Goal: Transaction & Acquisition: Purchase product/service

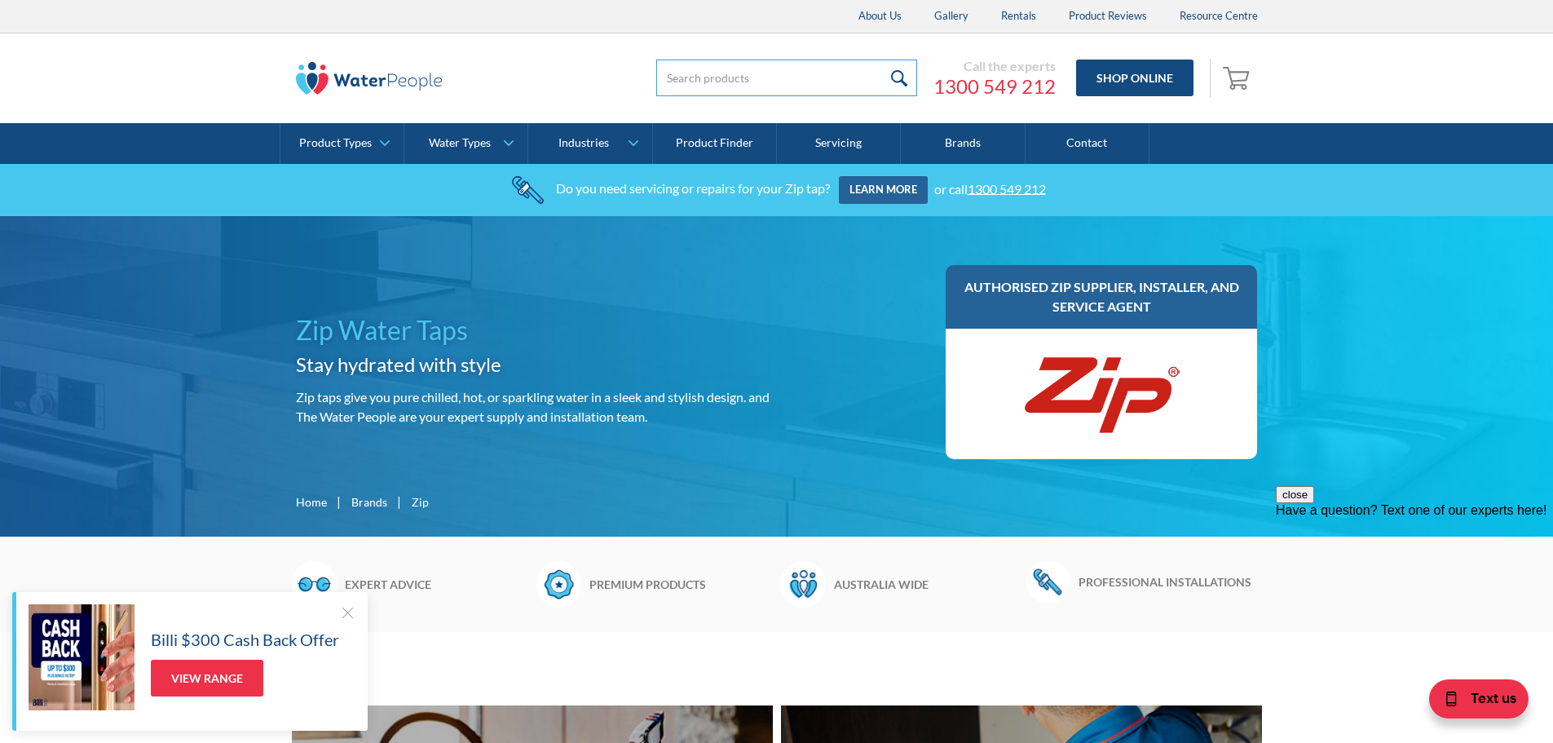
click at [785, 91] on input "search" at bounding box center [786, 78] width 261 height 37
type input "3 micron"
click at [882, 60] on input "submit" at bounding box center [899, 78] width 35 height 37
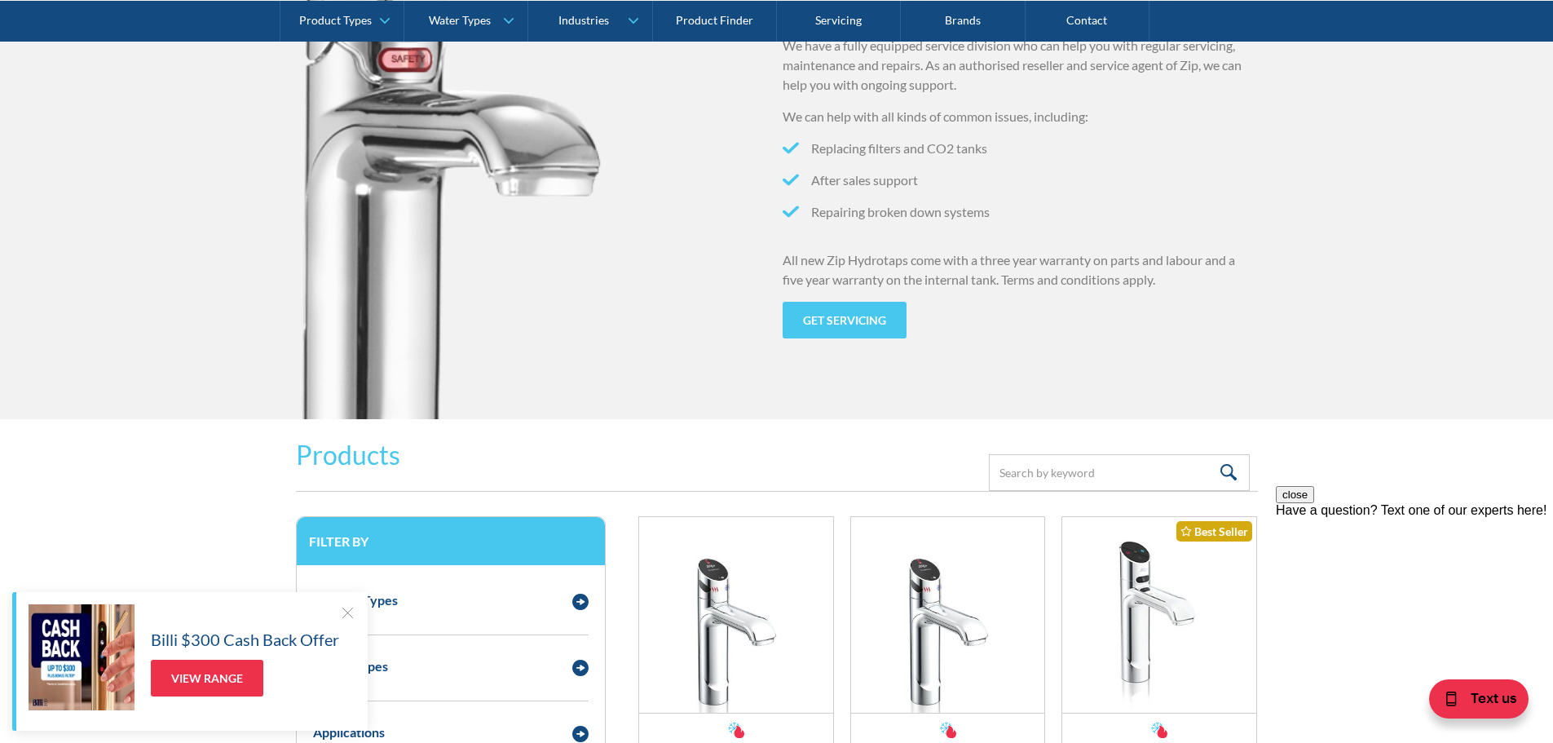
scroll to position [1875, 0]
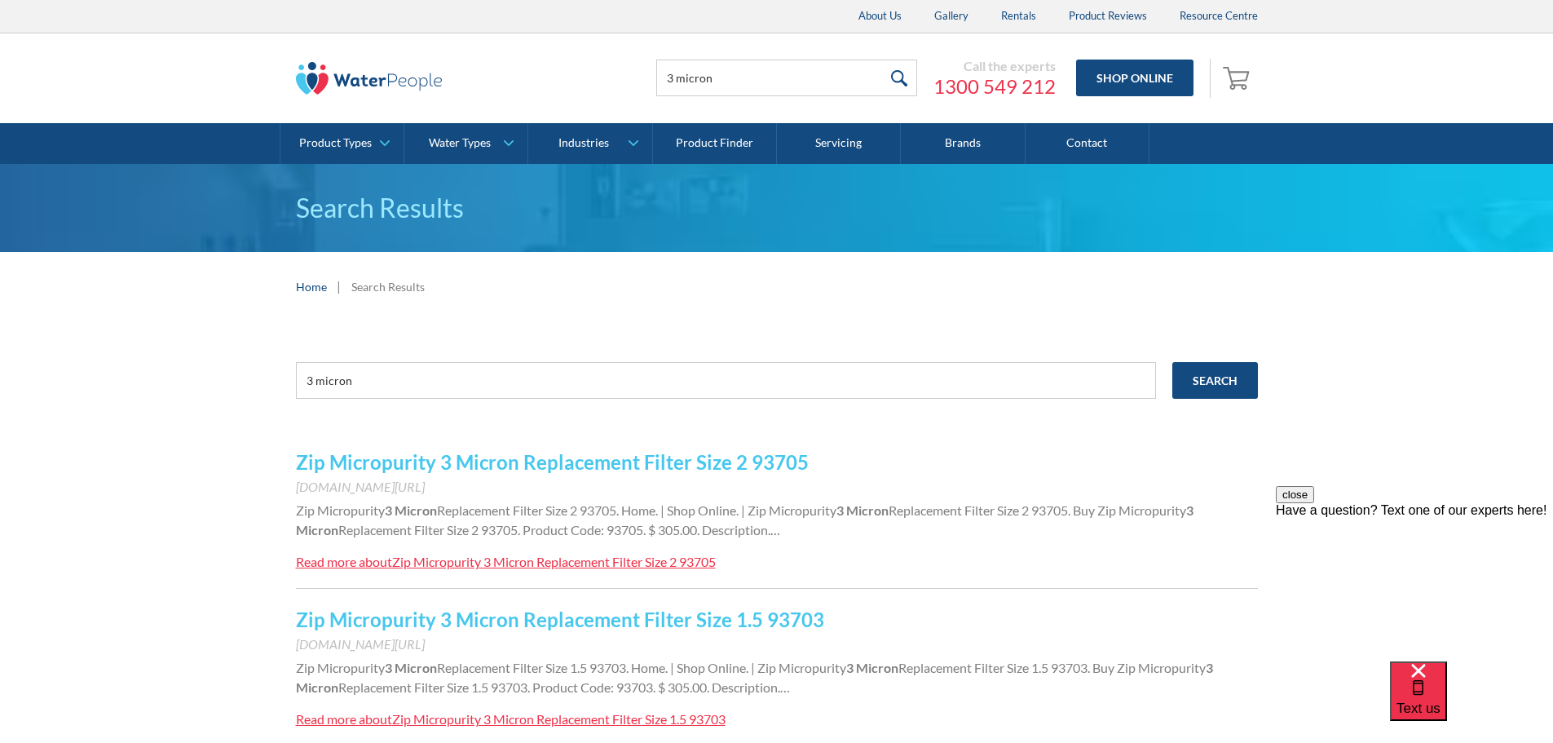
click at [663, 458] on link "Zip Micropurity 3 Micron Replacement Filter Size 2 93705" at bounding box center [552, 462] width 513 height 24
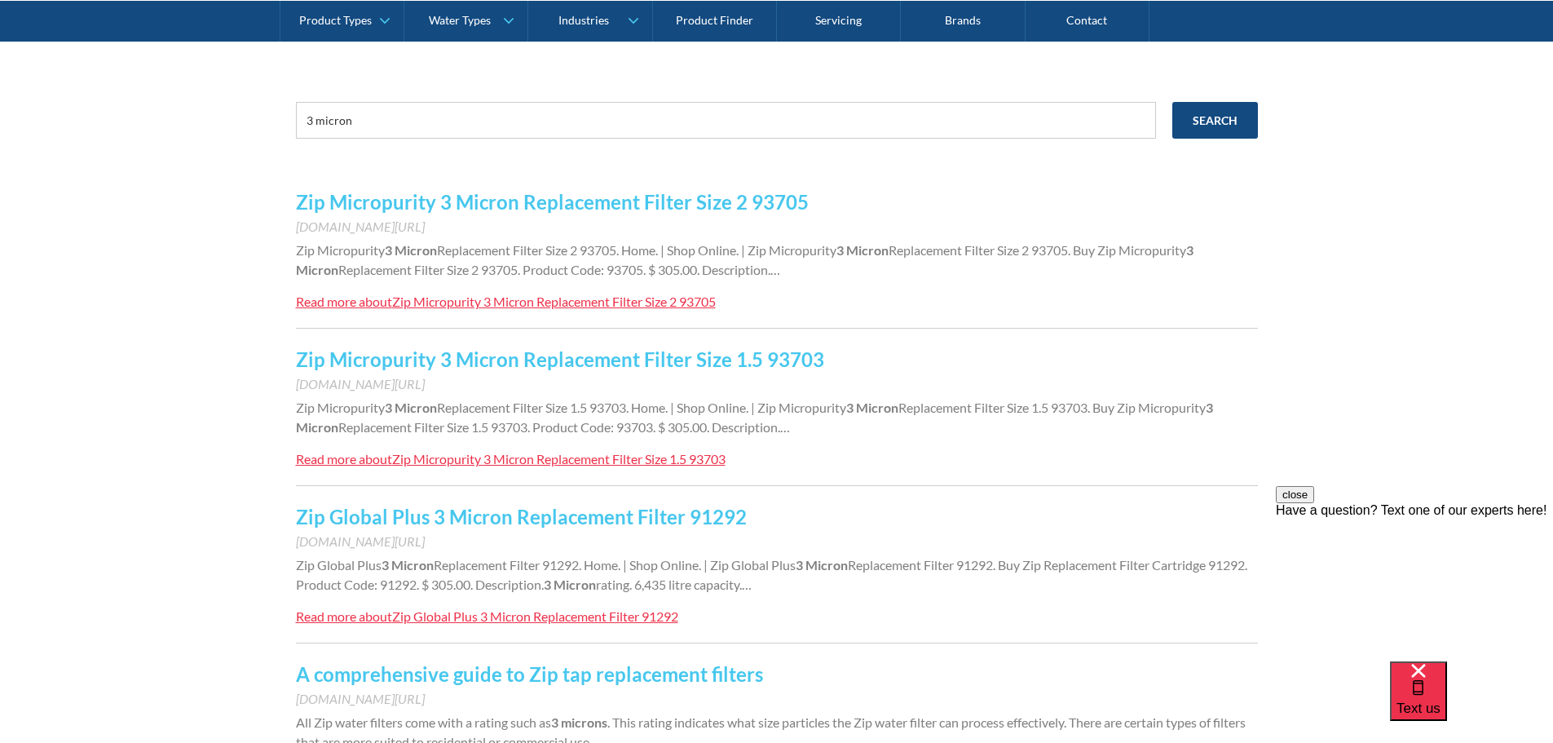
scroll to position [245, 0]
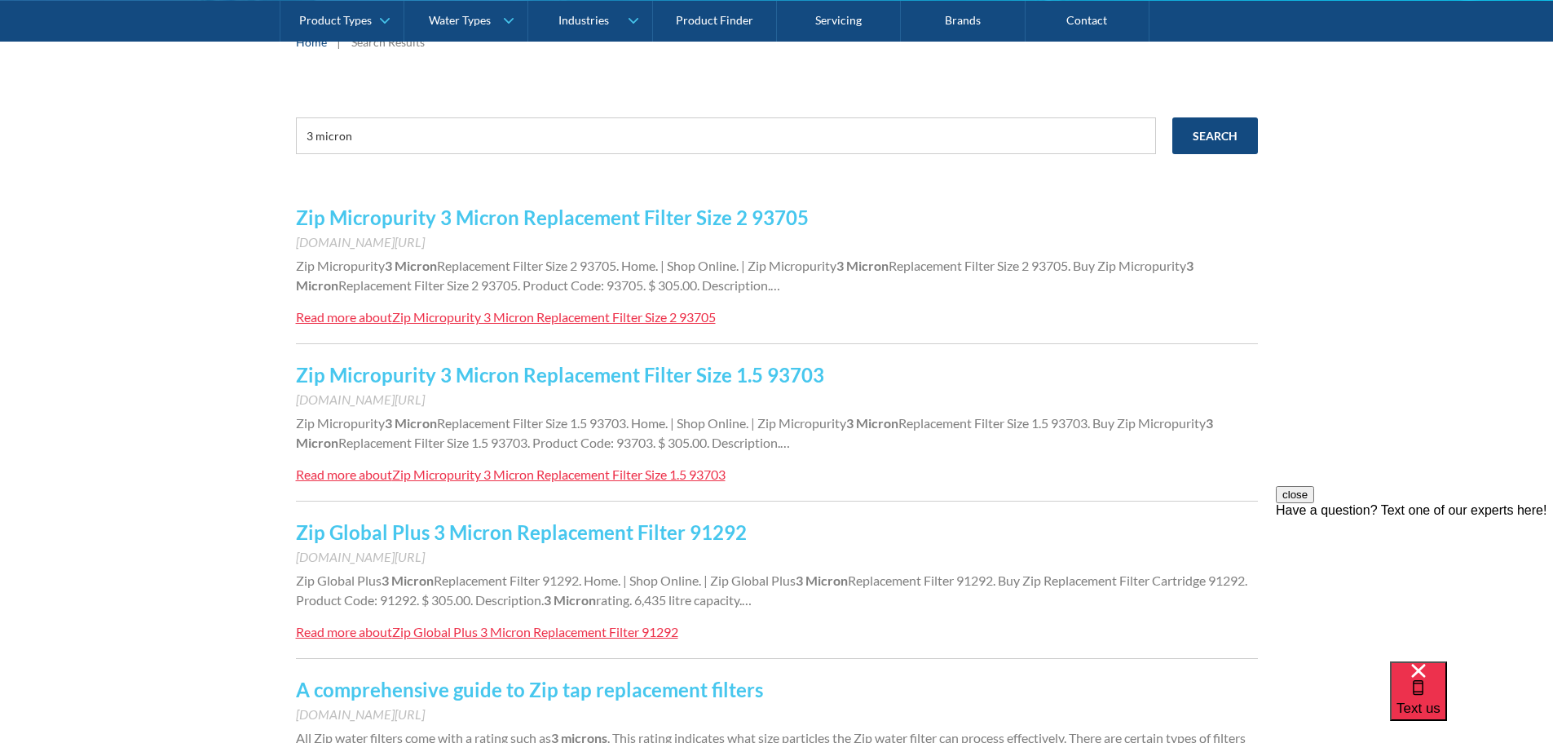
click at [747, 373] on link "Zip Micropurity 3 Micron Replacement Filter Size 1.5 93703" at bounding box center [560, 375] width 528 height 24
click at [407, 137] on input "3 micron" at bounding box center [726, 135] width 860 height 37
type input "3 micron 93703"
click at [1172, 117] on input "Search" at bounding box center [1215, 135] width 86 height 37
